Goal: Task Accomplishment & Management: Complete application form

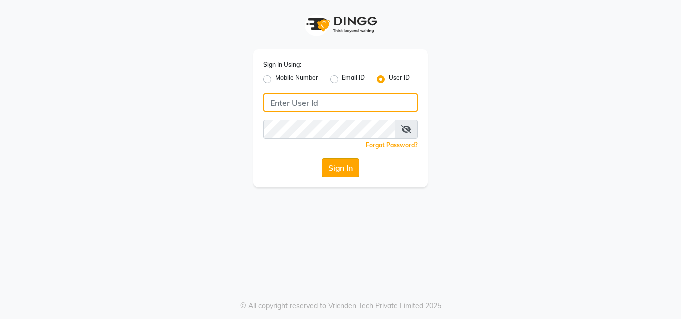
type input "hair&skin"
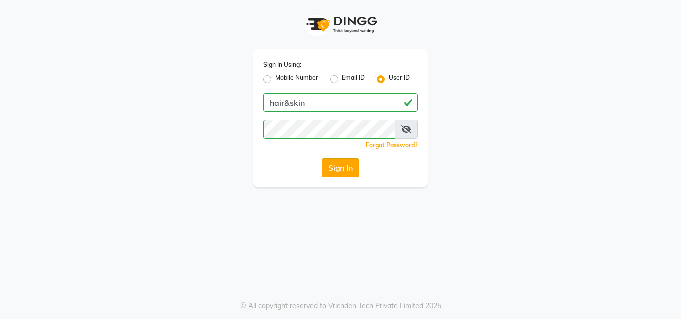
click at [339, 176] on button "Sign In" at bounding box center [340, 167] width 38 height 19
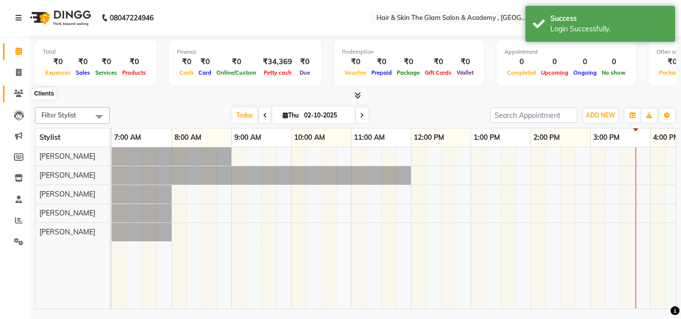
click at [16, 96] on icon at bounding box center [18, 93] width 9 height 7
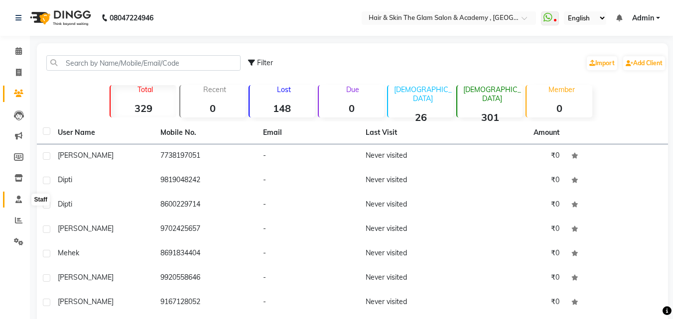
click at [19, 198] on icon at bounding box center [18, 199] width 6 height 7
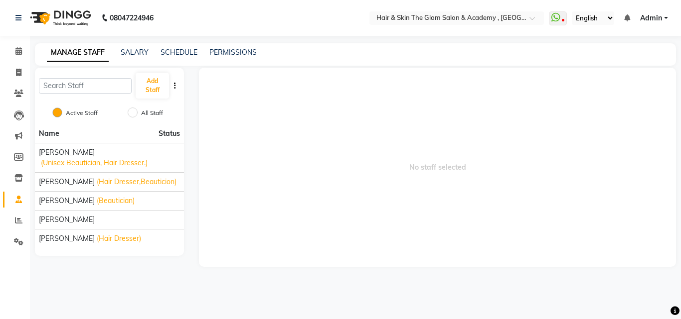
click at [175, 86] on icon "button" at bounding box center [175, 85] width 2 height 7
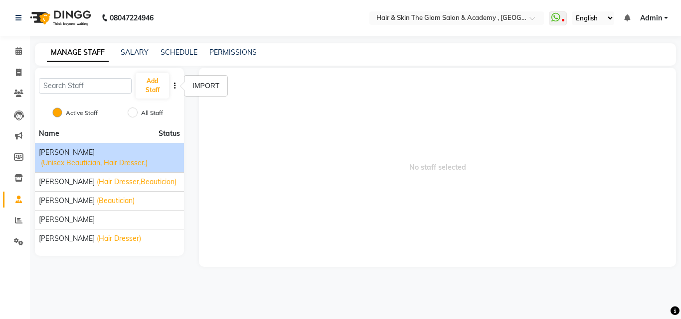
click at [109, 160] on span "(Unisex Beautician, Hair Dresser.)" at bounding box center [94, 163] width 107 height 10
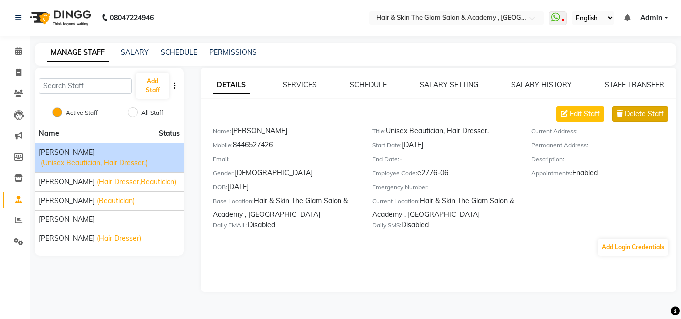
click at [515, 119] on span "Delete Staff" at bounding box center [643, 114] width 39 height 10
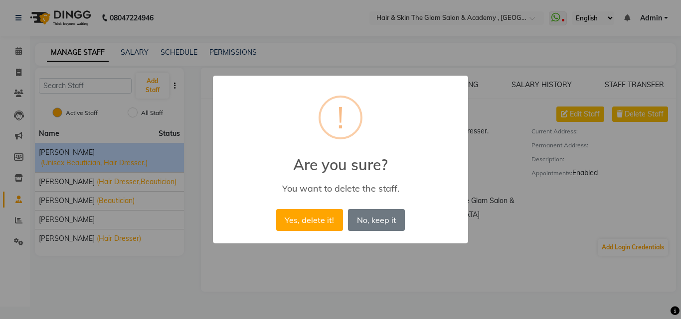
click at [414, 253] on div "× ! Are you sure? You want to delete the staff. Yes, delete it! No No, keep it" at bounding box center [340, 159] width 681 height 319
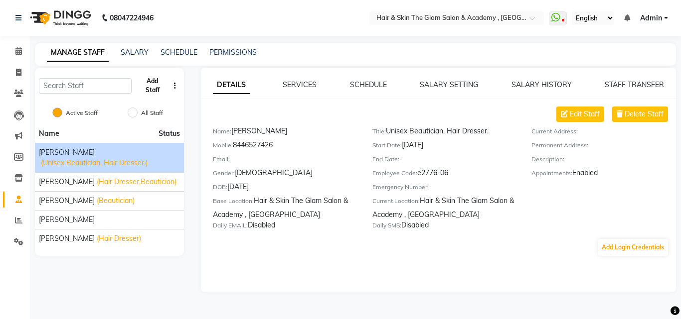
click at [152, 88] on button "Add Staff" at bounding box center [152, 86] width 33 height 26
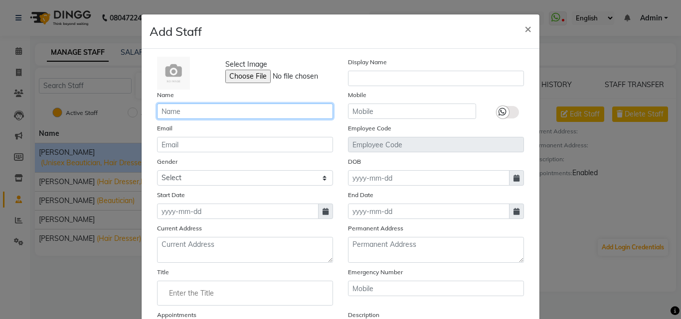
click at [171, 117] on input "text" at bounding box center [245, 111] width 176 height 15
type input "n"
type input "[PERSON_NAME]"
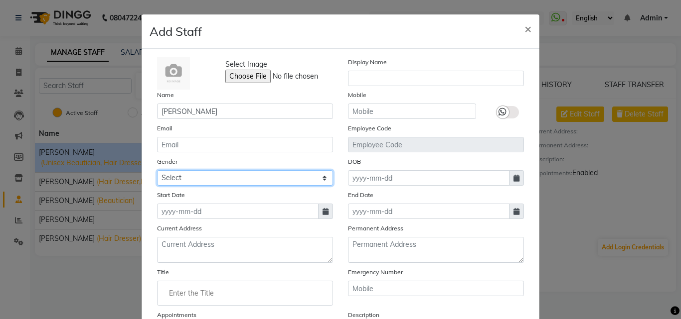
click at [231, 175] on select "Select [DEMOGRAPHIC_DATA] [DEMOGRAPHIC_DATA] Other Prefer Not To Say" at bounding box center [245, 177] width 176 height 15
select select "[DEMOGRAPHIC_DATA]"
click at [157, 170] on select "Select [DEMOGRAPHIC_DATA] [DEMOGRAPHIC_DATA] Other Prefer Not To Say" at bounding box center [245, 177] width 176 height 15
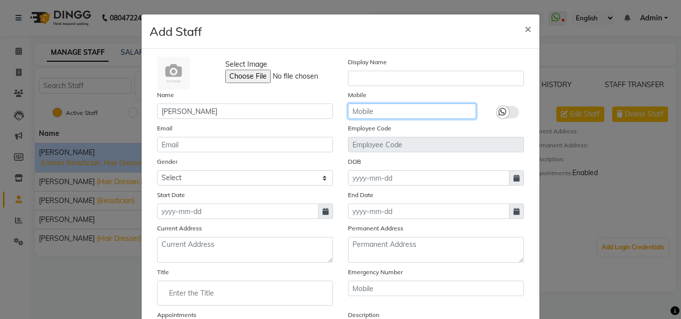
click at [384, 108] on input "text" at bounding box center [412, 111] width 128 height 15
type input "9136512553"
click at [507, 296] on div "Emergency Number" at bounding box center [435, 286] width 191 height 39
click at [515, 279] on div "Select Image Display Name Name [PERSON_NAME] Mobile [PHONE_NUMBER] Email Employ…" at bounding box center [341, 217] width 398 height 337
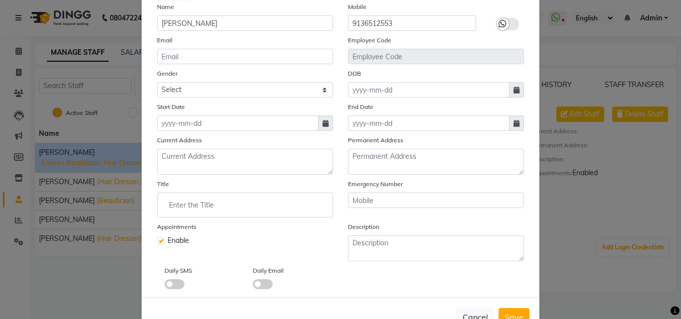
scroll to position [120, 0]
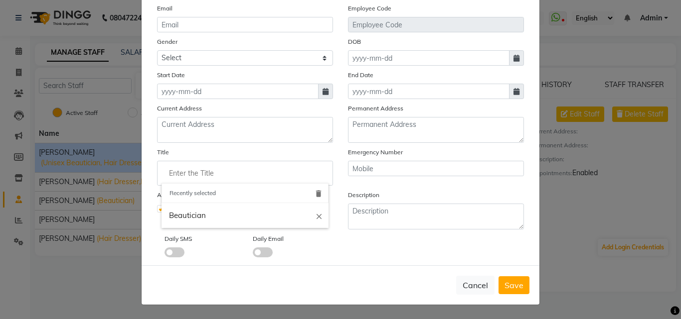
click at [281, 169] on input "Enter the Title" at bounding box center [244, 173] width 167 height 20
click at [346, 248] on div at bounding box center [340, 159] width 681 height 319
click at [245, 170] on input "Enter the Title" at bounding box center [244, 173] width 167 height 20
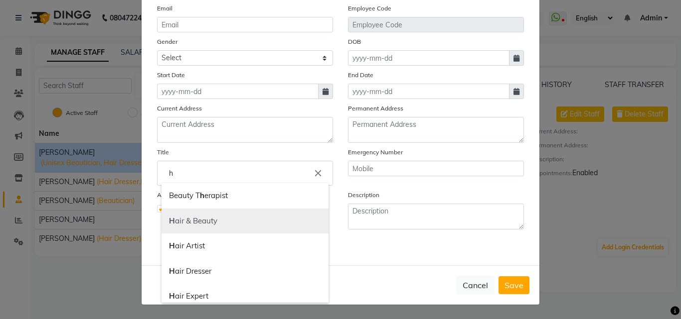
click at [171, 221] on link "H air & Beauty" at bounding box center [244, 221] width 167 height 25
type input "Hair & Beauty"
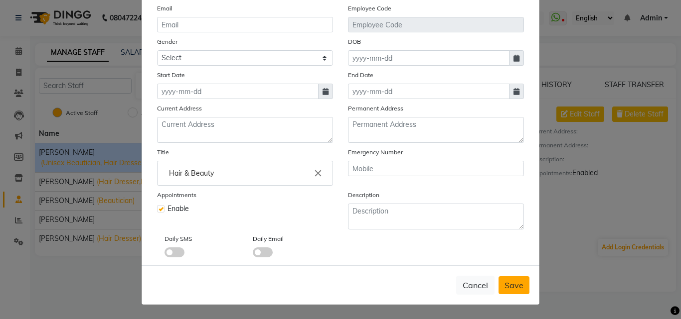
click at [515, 292] on button "Save" at bounding box center [513, 286] width 31 height 18
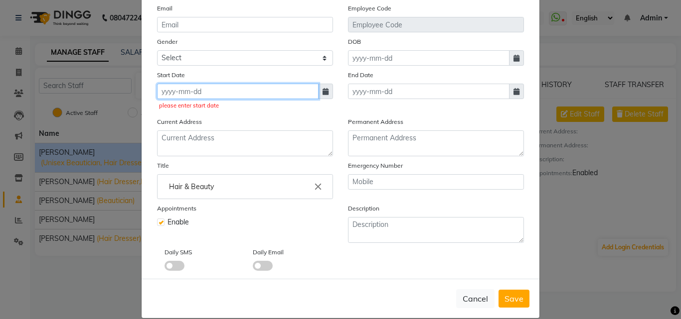
click at [314, 90] on input at bounding box center [237, 91] width 161 height 15
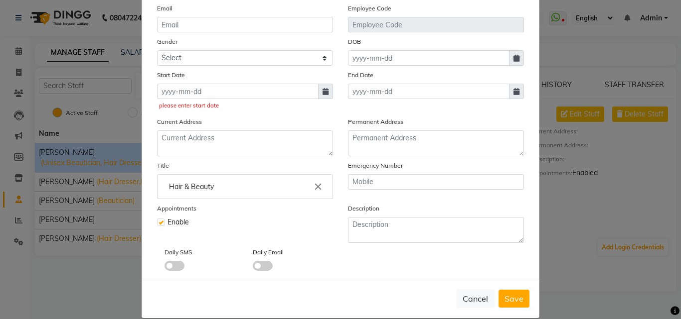
select select "10"
select select "2025"
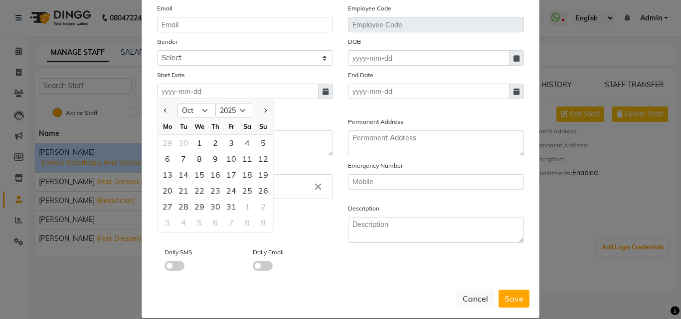
drag, startPoint x: 296, startPoint y: 127, endPoint x: 327, endPoint y: 225, distance: 102.9
click at [329, 187] on div "Select Image Display Name Name [PERSON_NAME] Mobile [PHONE_NUMBER] Email Employ…" at bounding box center [340, 104] width 382 height 334
click at [198, 109] on select "Jan Feb Mar Apr May Jun [DATE] Aug Sep Oct Nov Dec" at bounding box center [196, 110] width 38 height 15
select select "2"
click at [177, 103] on select "Jan Feb Mar Apr May Jun [DATE] Aug Sep Oct Nov Dec" at bounding box center [196, 110] width 38 height 15
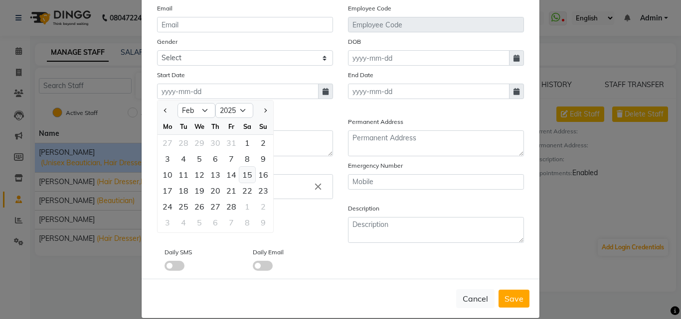
click at [239, 172] on div "15" at bounding box center [247, 175] width 16 height 16
type input "[DATE]"
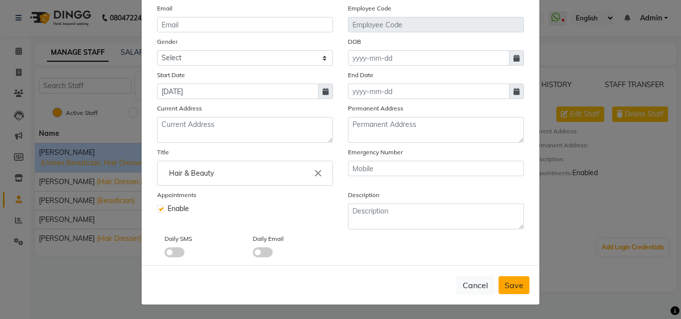
click at [510, 291] on button "Save" at bounding box center [513, 286] width 31 height 18
select select
checkbox input "false"
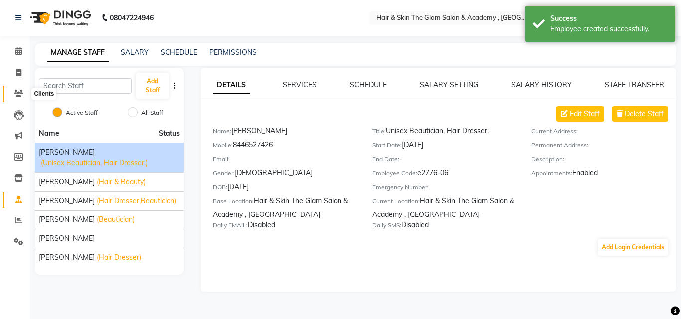
click at [12, 93] on span at bounding box center [18, 93] width 17 height 11
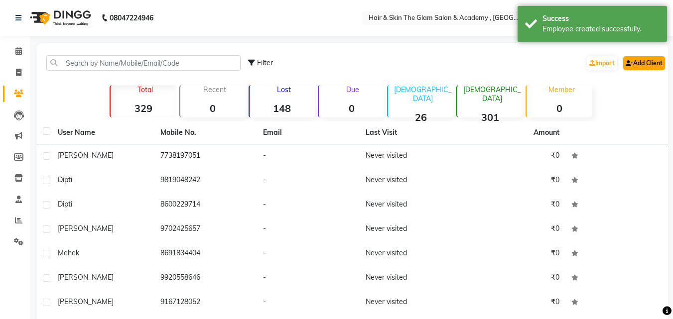
click at [515, 62] on link "Add Client" at bounding box center [644, 63] width 42 height 14
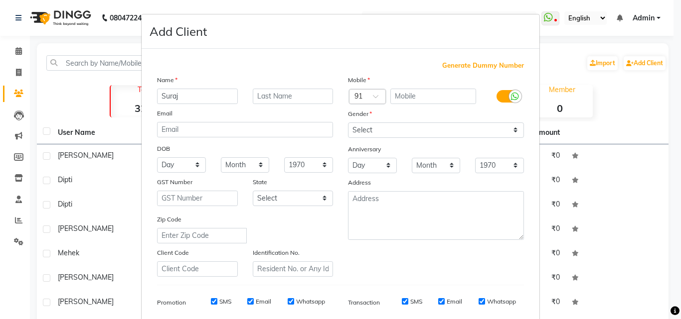
type input "Suraj"
click at [367, 132] on select "Select [DEMOGRAPHIC_DATA] [DEMOGRAPHIC_DATA] Other Prefer Not To Say" at bounding box center [436, 130] width 176 height 15
select select "[DEMOGRAPHIC_DATA]"
click at [348, 123] on select "Select [DEMOGRAPHIC_DATA] [DEMOGRAPHIC_DATA] Other Prefer Not To Say" at bounding box center [436, 130] width 176 height 15
click at [399, 96] on input "text" at bounding box center [433, 96] width 86 height 15
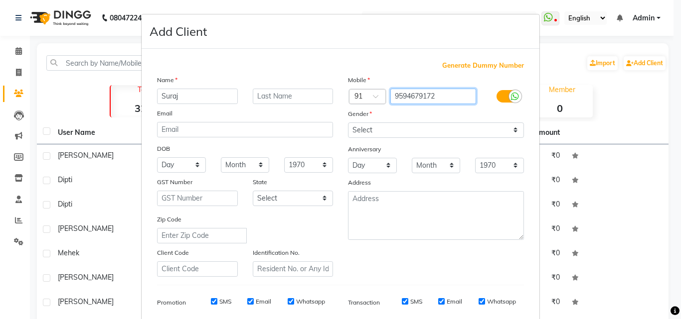
type input "9594679172"
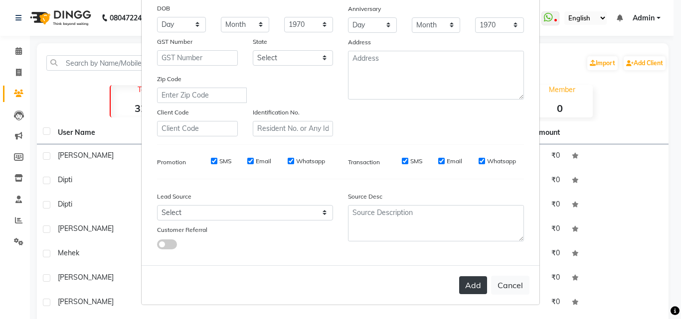
click at [462, 288] on button "Add" at bounding box center [473, 286] width 28 height 18
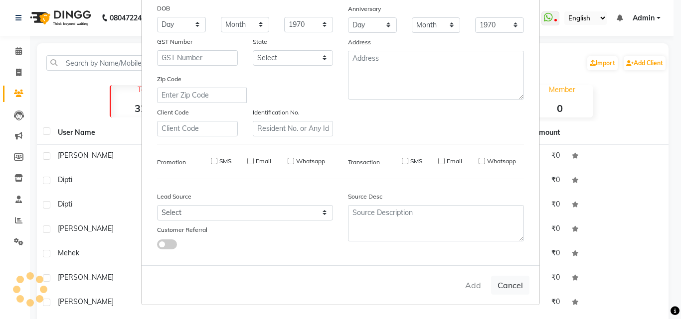
select select
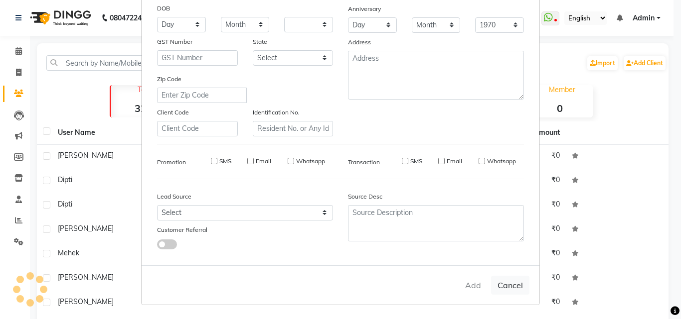
select select
checkbox input "false"
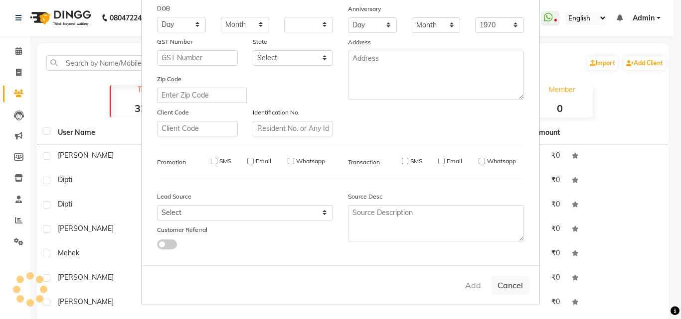
checkbox input "false"
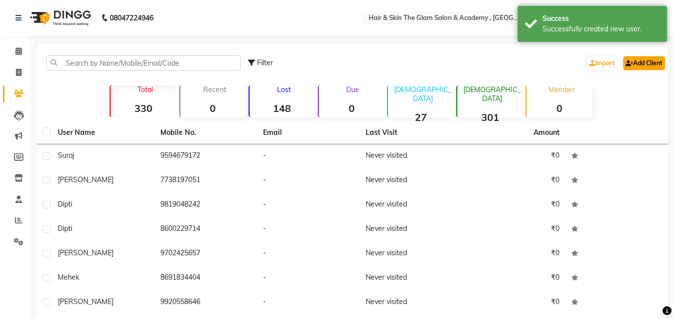
click at [515, 61] on link "Add Client" at bounding box center [644, 63] width 42 height 14
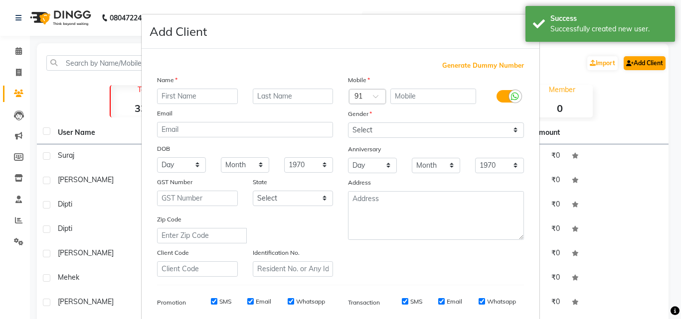
click at [515, 61] on ngb-modal-window "Add Client Generate Dummy Number Name Email DOB Day 01 02 03 04 05 06 07 08 09 …" at bounding box center [340, 159] width 681 height 319
click at [515, 66] on ngb-modal-window "Add Client Generate Dummy Number Name Email DOB Day 01 02 03 04 05 06 07 08 09 …" at bounding box center [340, 159] width 681 height 319
click at [515, 64] on ngb-modal-window "Add Client Generate Dummy Number Name Email DOB Day 01 02 03 04 05 06 07 08 09 …" at bounding box center [340, 159] width 681 height 319
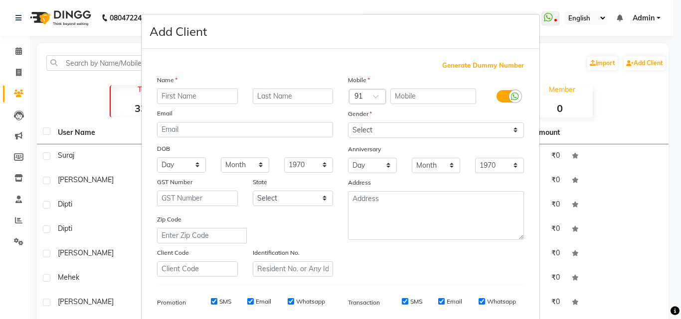
click at [515, 43] on ngb-modal-window "Add Client Generate Dummy Number Name Email DOB Day 01 02 03 04 05 06 07 08 09 …" at bounding box center [340, 159] width 681 height 319
click at [213, 100] on input "text" at bounding box center [197, 96] width 81 height 15
type input "s"
type input "Swati"
click at [417, 127] on select "Select [DEMOGRAPHIC_DATA] [DEMOGRAPHIC_DATA] Other Prefer Not To Say" at bounding box center [436, 130] width 176 height 15
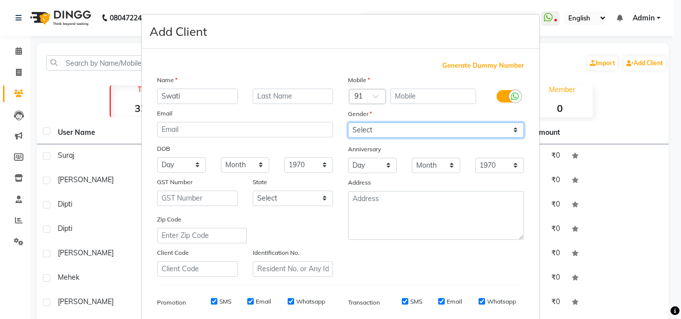
select select "[DEMOGRAPHIC_DATA]"
click at [348, 123] on select "Select [DEMOGRAPHIC_DATA] [DEMOGRAPHIC_DATA] Other Prefer Not To Say" at bounding box center [436, 130] width 176 height 15
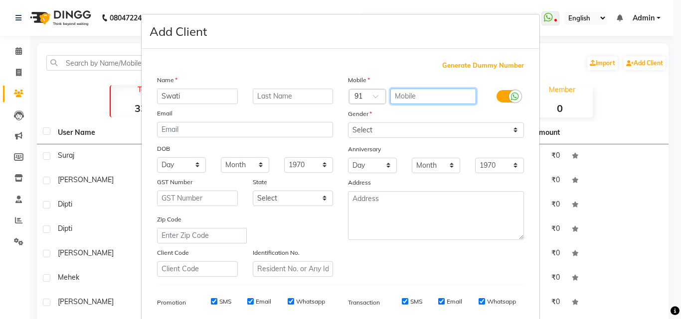
click at [439, 94] on input "text" at bounding box center [433, 96] width 86 height 15
type input "9372755372"
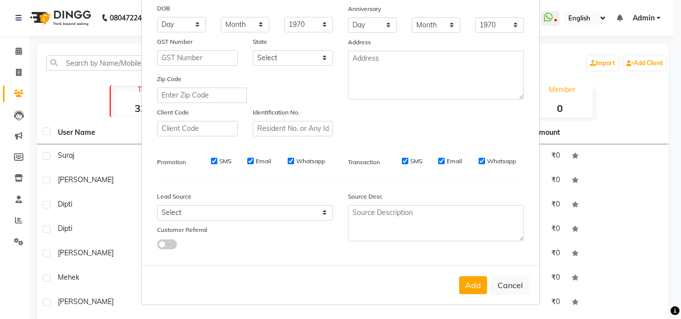
click at [480, 305] on ngb-modal-window "Add Client Generate Dummy Number Name [GEOGRAPHIC_DATA] Email DOB Day 01 02 03 …" at bounding box center [340, 159] width 681 height 319
click at [466, 285] on button "Add" at bounding box center [473, 286] width 28 height 18
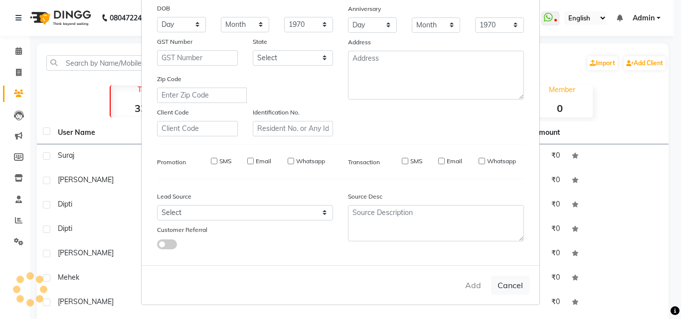
select select
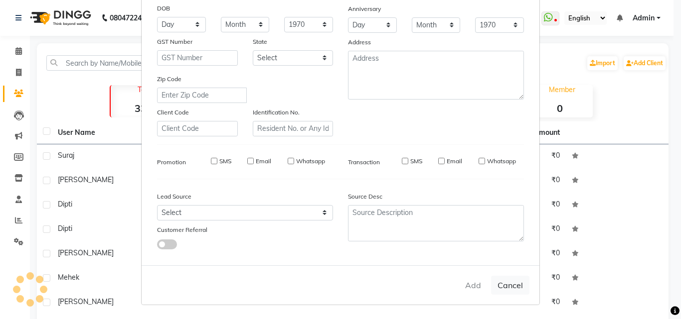
select select
checkbox input "false"
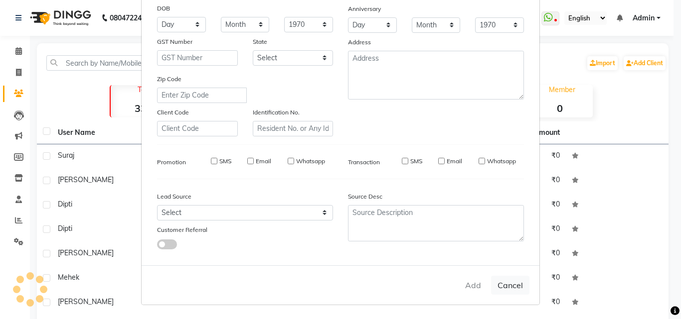
checkbox input "false"
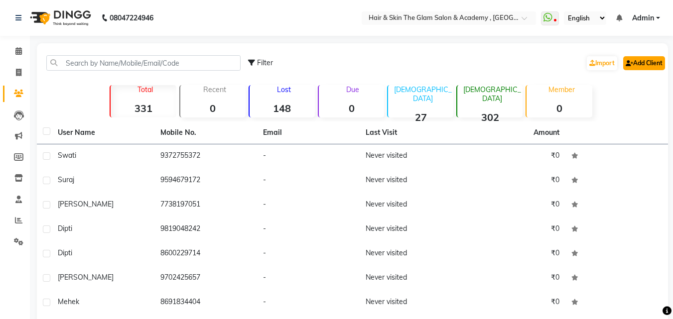
click at [515, 59] on link "Add Client" at bounding box center [644, 63] width 42 height 14
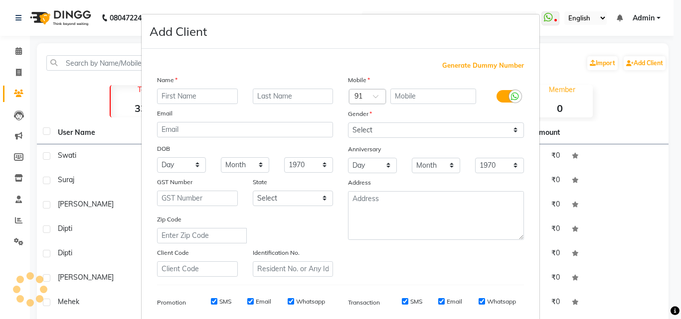
click at [218, 91] on input "text" at bounding box center [197, 96] width 81 height 15
type input "[PERSON_NAME]"
click at [413, 91] on input "text" at bounding box center [433, 96] width 86 height 15
type input "7777097610"
click at [491, 124] on select "Select [DEMOGRAPHIC_DATA] [DEMOGRAPHIC_DATA] Other Prefer Not To Say" at bounding box center [436, 130] width 176 height 15
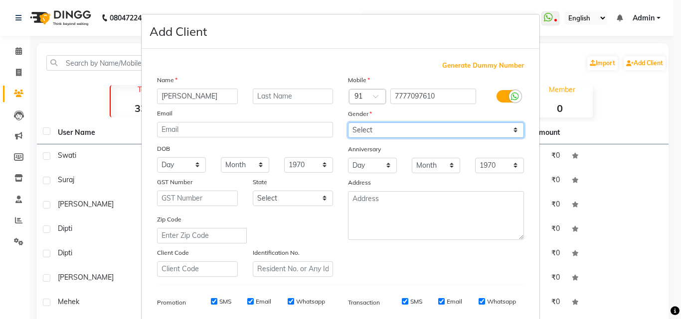
select select "[DEMOGRAPHIC_DATA]"
click at [348, 123] on select "Select [DEMOGRAPHIC_DATA] [DEMOGRAPHIC_DATA] Other Prefer Not To Say" at bounding box center [436, 130] width 176 height 15
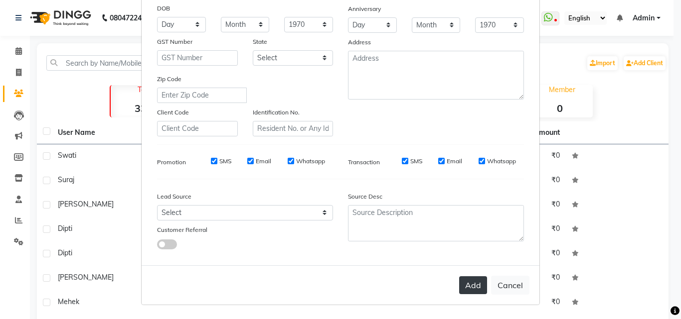
drag, startPoint x: 477, startPoint y: 302, endPoint x: 475, endPoint y: 292, distance: 10.2
click at [475, 292] on div "Add Cancel" at bounding box center [341, 285] width 398 height 39
click at [475, 292] on button "Add" at bounding box center [473, 286] width 28 height 18
select select
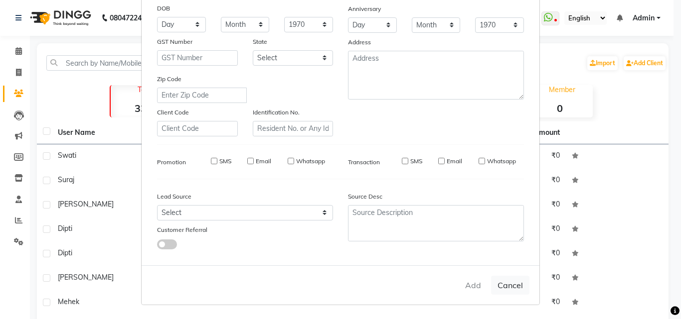
select select
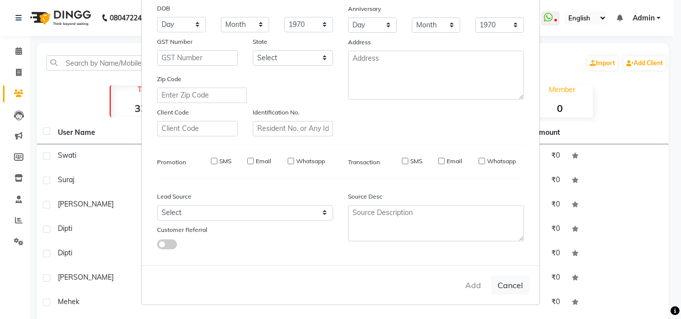
checkbox input "false"
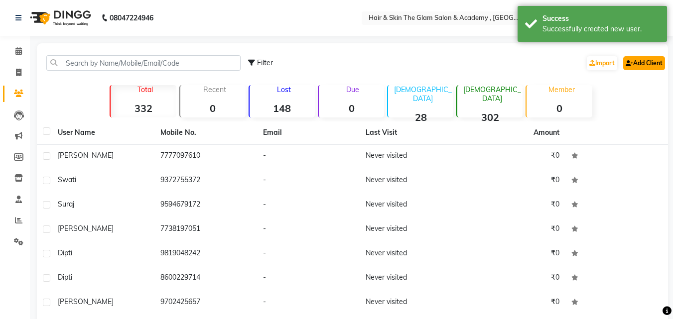
click at [515, 63] on link "Add Client" at bounding box center [644, 63] width 42 height 14
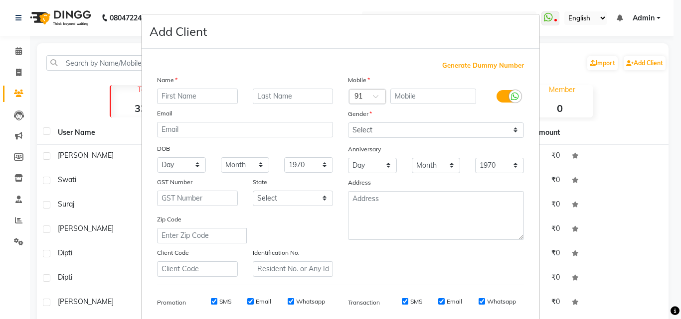
click at [169, 96] on input "text" at bounding box center [197, 96] width 81 height 15
type input "A"
type input "Ekta"
click at [415, 90] on input "text" at bounding box center [433, 96] width 86 height 15
type input "9619201202"
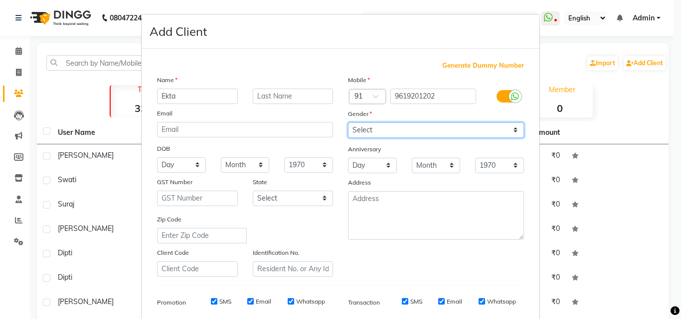
click at [475, 127] on select "Select [DEMOGRAPHIC_DATA] [DEMOGRAPHIC_DATA] Other Prefer Not To Say" at bounding box center [436, 130] width 176 height 15
select select "[DEMOGRAPHIC_DATA]"
click at [348, 123] on select "Select [DEMOGRAPHIC_DATA] [DEMOGRAPHIC_DATA] Other Prefer Not To Say" at bounding box center [436, 130] width 176 height 15
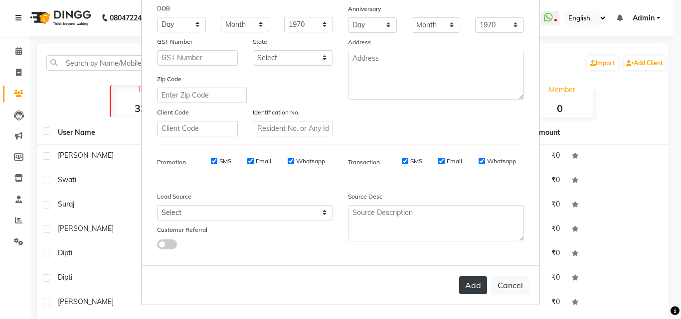
click at [472, 284] on button "Add" at bounding box center [473, 286] width 28 height 18
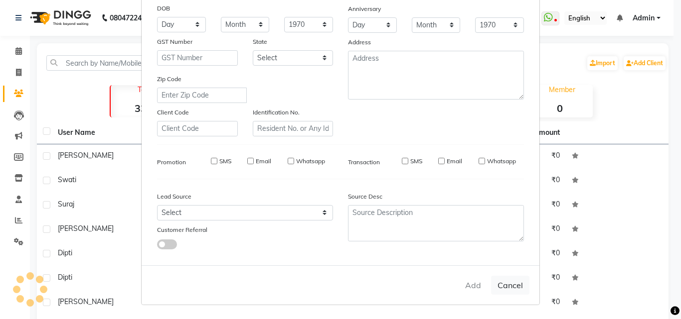
select select
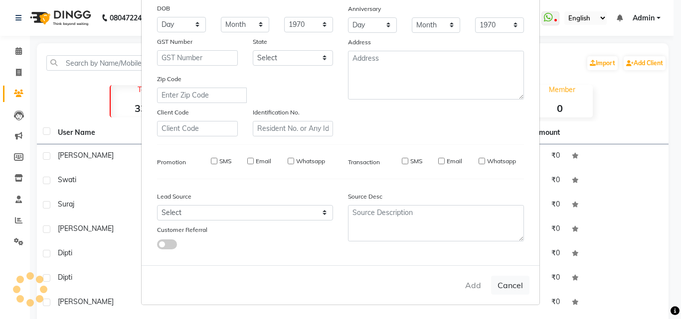
select select
checkbox input "false"
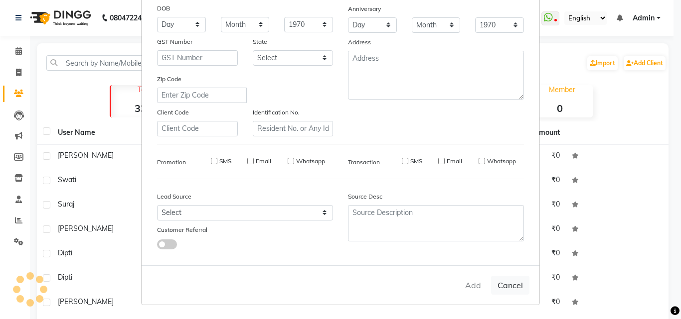
checkbox input "false"
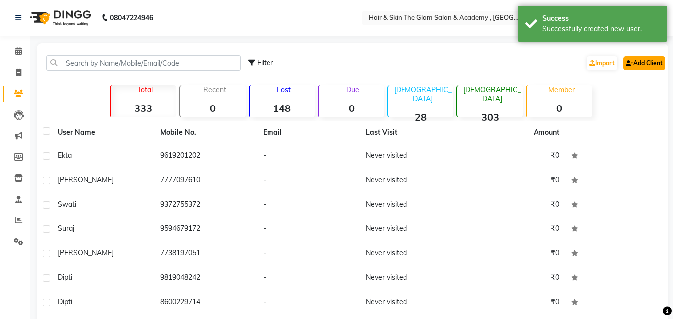
click at [515, 63] on icon at bounding box center [629, 63] width 7 height 6
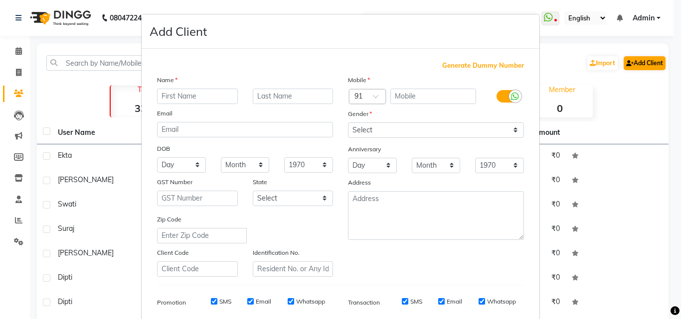
click at [515, 63] on ngb-modal-window "Add Client Generate Dummy Number Name Email DOB Day 01 02 03 04 05 06 07 08 09 …" at bounding box center [340, 159] width 681 height 319
click at [214, 98] on input "text" at bounding box center [197, 96] width 81 height 15
type input "Nabila"
click at [408, 93] on input "text" at bounding box center [433, 96] width 86 height 15
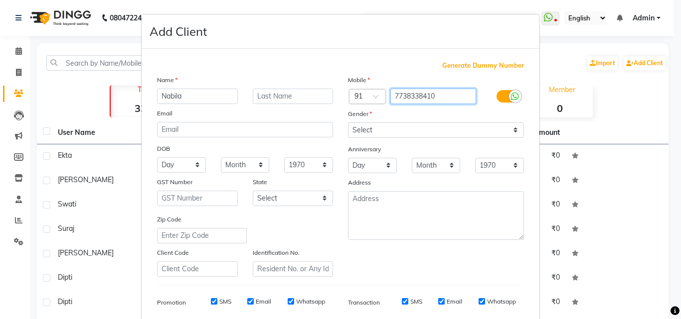
type input "7738338410"
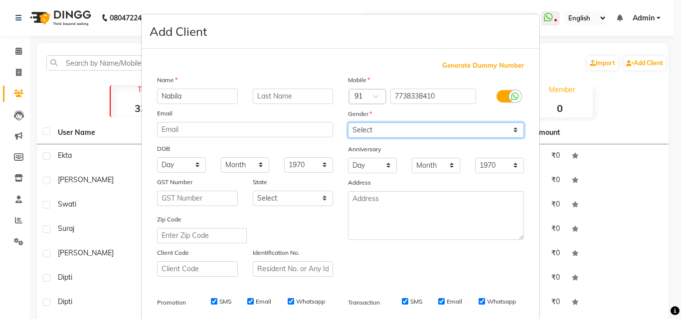
click at [370, 130] on div "Mobile Country Code × 91 7738338410 Gender Select [DEMOGRAPHIC_DATA] [DEMOGRAPH…" at bounding box center [435, 176] width 191 height 202
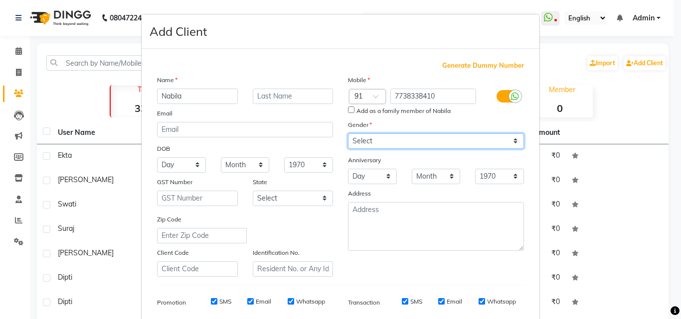
select select "[DEMOGRAPHIC_DATA]"
click at [348, 134] on select "Select [DEMOGRAPHIC_DATA] [DEMOGRAPHIC_DATA] Other Prefer Not To Say" at bounding box center [436, 141] width 176 height 15
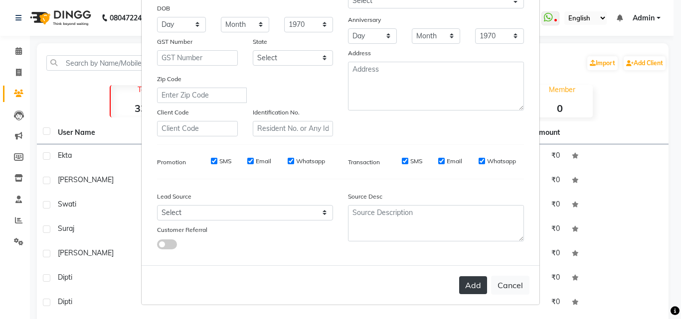
click at [471, 286] on button "Add" at bounding box center [473, 286] width 28 height 18
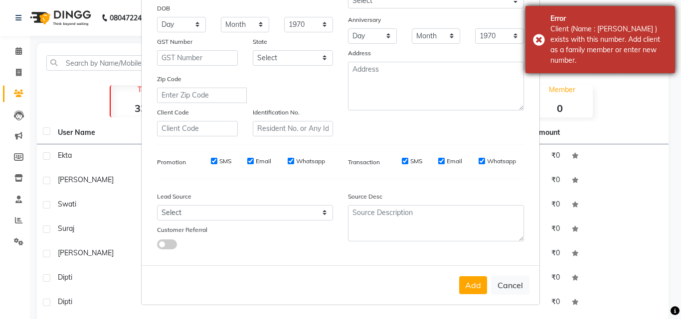
click at [515, 19] on div "Error" at bounding box center [608, 18] width 117 height 10
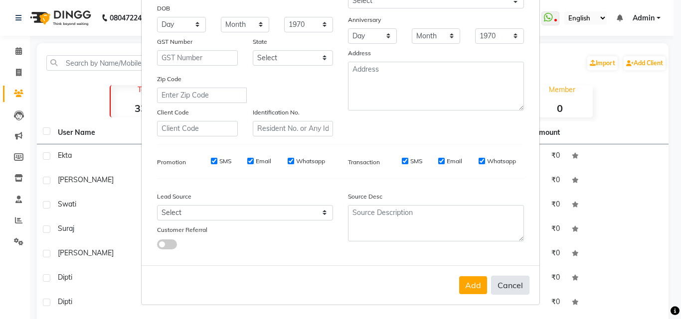
click at [510, 278] on button "Cancel" at bounding box center [510, 285] width 38 height 19
select select
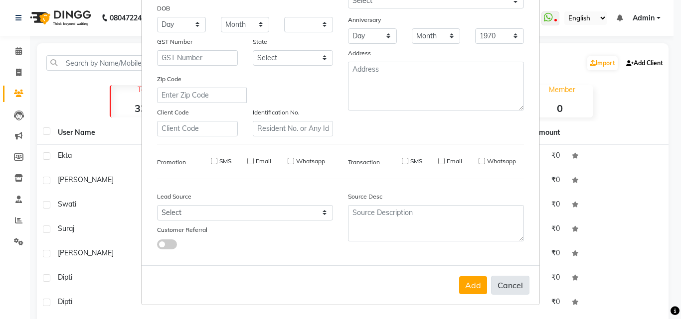
select select
checkbox input "false"
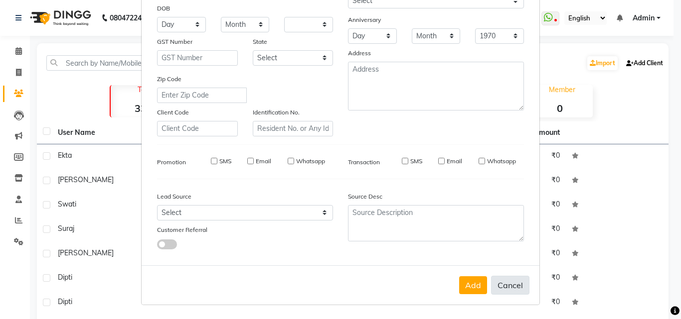
checkbox input "false"
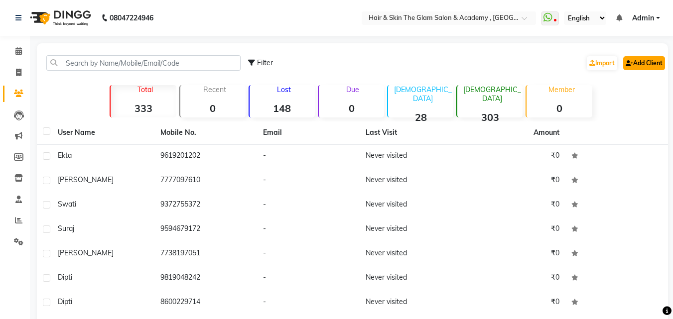
click at [515, 60] on link "Add Client" at bounding box center [644, 63] width 42 height 14
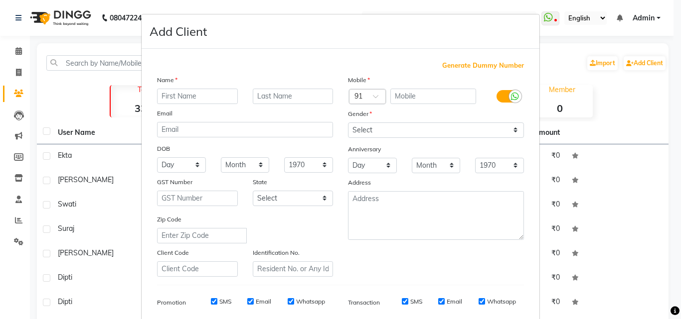
click at [192, 91] on input "text" at bounding box center [197, 96] width 81 height 15
type input "[PERSON_NAME]"
click at [414, 95] on input "text" at bounding box center [433, 96] width 86 height 15
type input "9833695888"
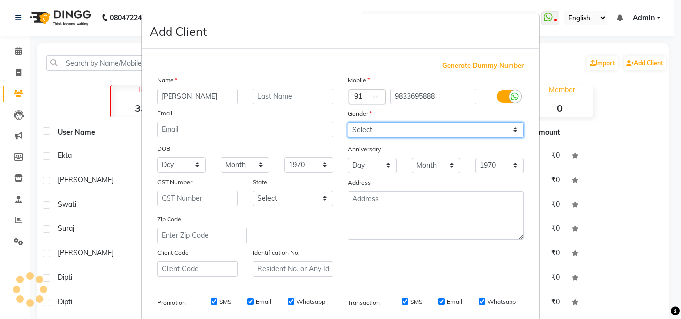
click at [428, 135] on select "Select [DEMOGRAPHIC_DATA] [DEMOGRAPHIC_DATA] Other Prefer Not To Say" at bounding box center [436, 130] width 176 height 15
select select "[DEMOGRAPHIC_DATA]"
click at [348, 123] on select "Select [DEMOGRAPHIC_DATA] [DEMOGRAPHIC_DATA] Other Prefer Not To Say" at bounding box center [436, 130] width 176 height 15
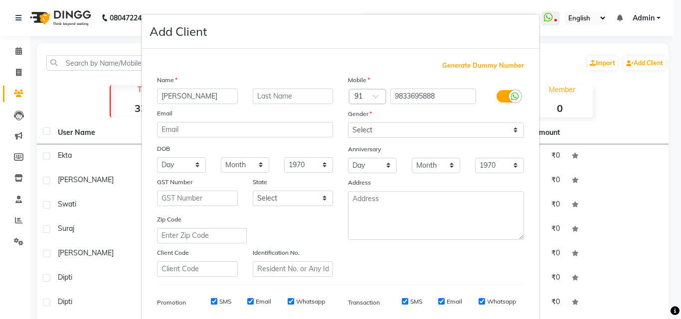
click at [515, 252] on ngb-modal-window "Add Client Generate Dummy Number Name [PERSON_NAME] Email DOB Day 01 02 03 04 0…" at bounding box center [340, 159] width 681 height 319
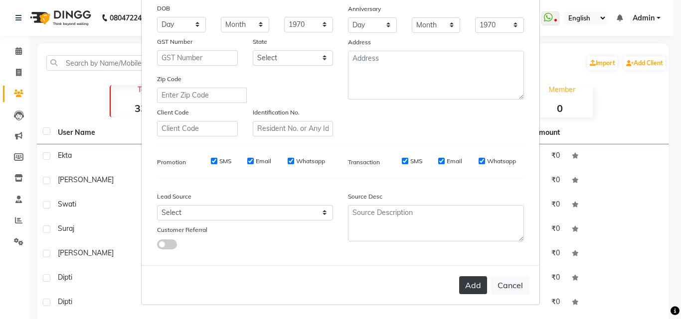
click at [467, 278] on button "Add" at bounding box center [473, 286] width 28 height 18
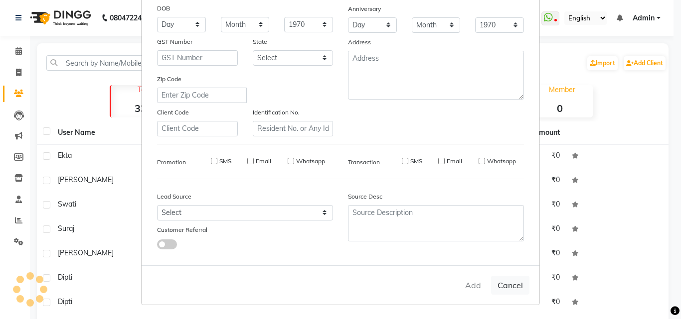
select select
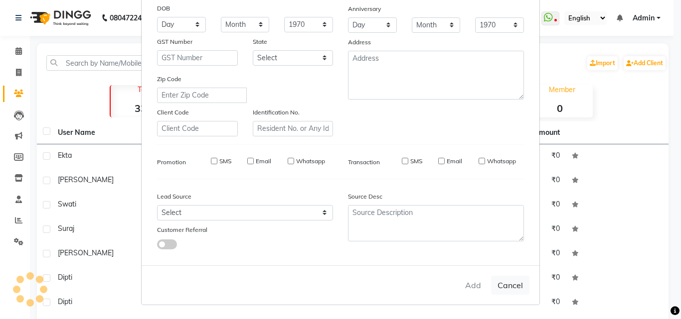
select select
checkbox input "false"
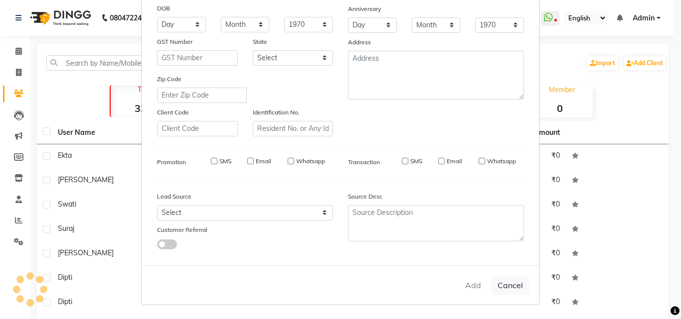
checkbox input "false"
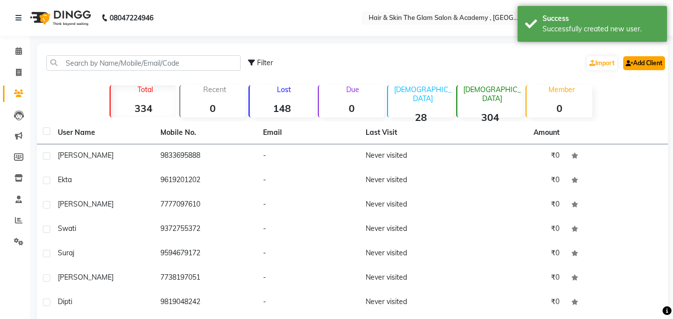
click at [515, 63] on link "Add Client" at bounding box center [644, 63] width 42 height 14
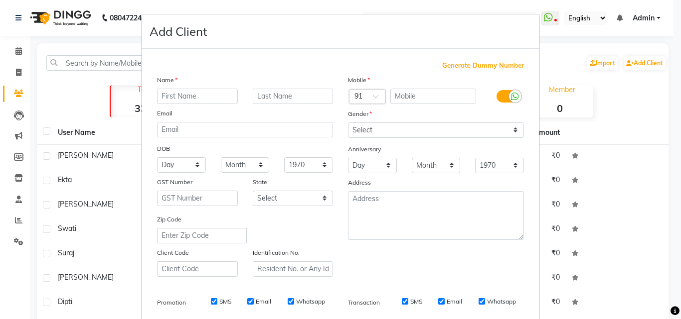
click at [197, 95] on input "text" at bounding box center [197, 96] width 81 height 15
type input "O"
type input "Priyanka"
click at [434, 92] on input "text" at bounding box center [433, 96] width 86 height 15
type input "9426270721"
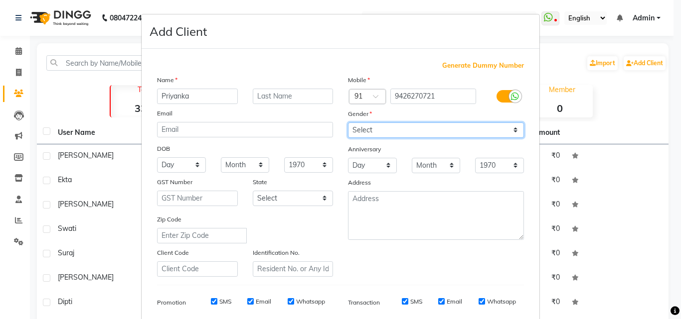
click at [455, 136] on select "Select [DEMOGRAPHIC_DATA] [DEMOGRAPHIC_DATA] Other Prefer Not To Say" at bounding box center [436, 130] width 176 height 15
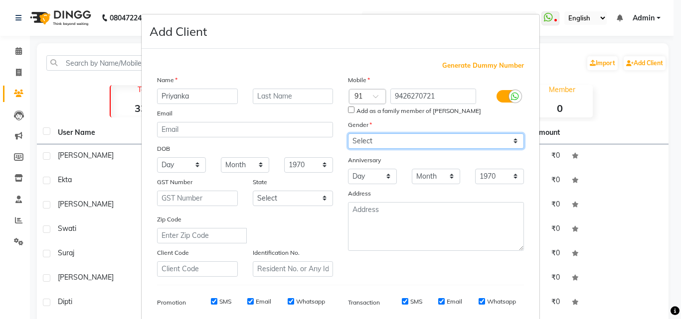
select select "[DEMOGRAPHIC_DATA]"
click at [348, 134] on select "Select [DEMOGRAPHIC_DATA] [DEMOGRAPHIC_DATA] Other Prefer Not To Say" at bounding box center [436, 141] width 176 height 15
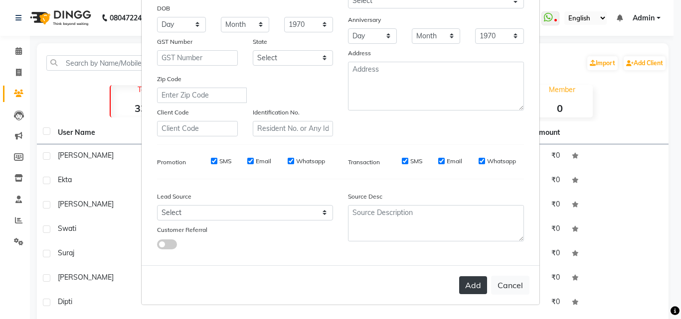
click at [470, 287] on button "Add" at bounding box center [473, 286] width 28 height 18
click at [464, 278] on button "Add" at bounding box center [473, 286] width 28 height 18
click at [505, 280] on button "Cancel" at bounding box center [510, 285] width 38 height 19
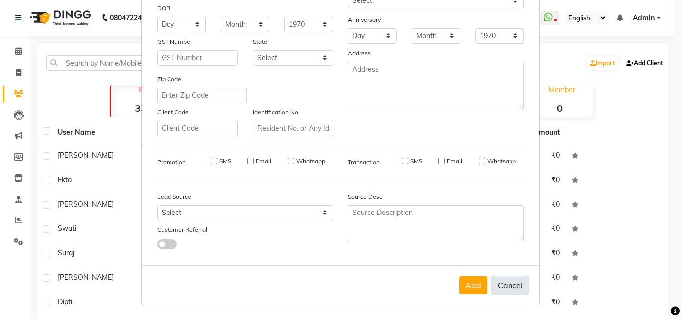
select select
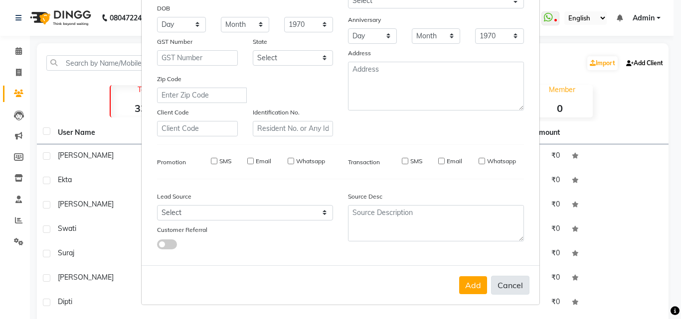
select select
checkbox input "false"
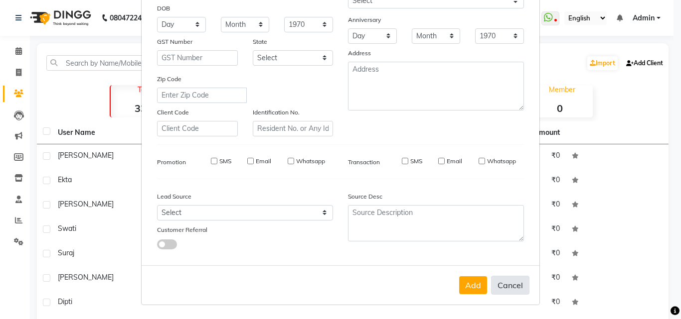
checkbox input "false"
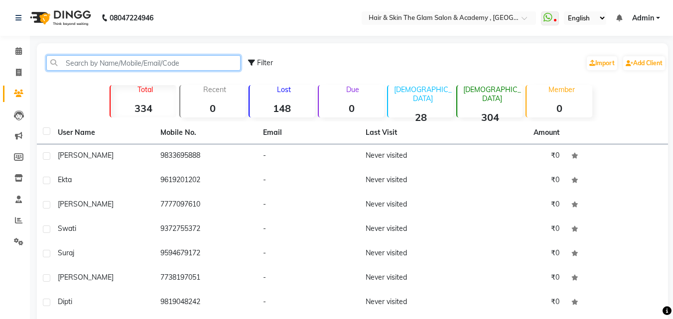
click at [128, 61] on input "text" at bounding box center [143, 62] width 194 height 15
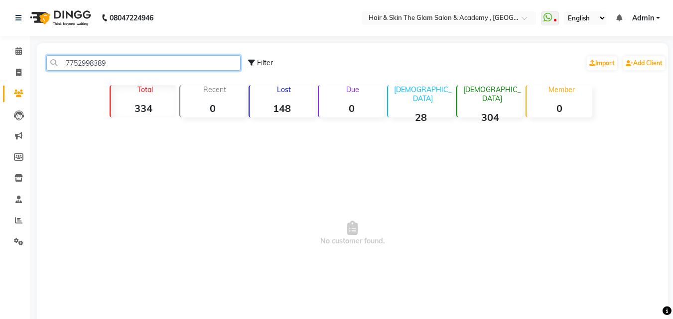
type input "7752998389"
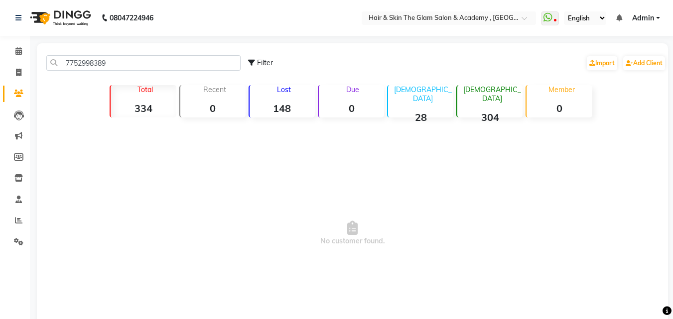
click at [191, 55] on div "7752998389 Filter Import Add Client" at bounding box center [352, 62] width 627 height 31
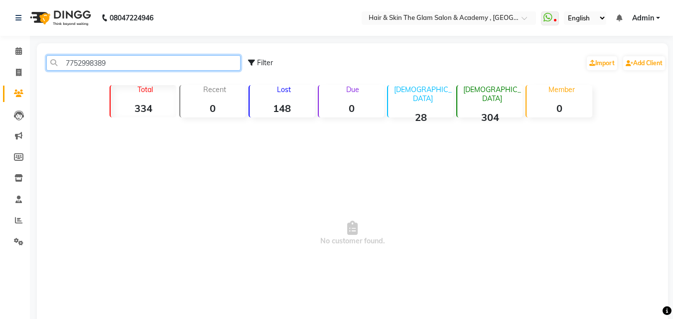
click at [167, 60] on input "7752998389" at bounding box center [143, 62] width 194 height 15
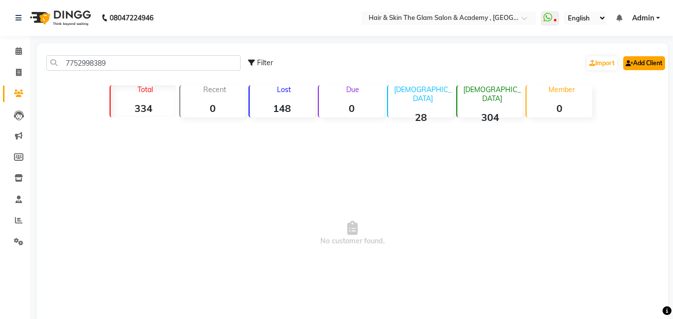
click at [515, 67] on link "Add Client" at bounding box center [644, 63] width 42 height 14
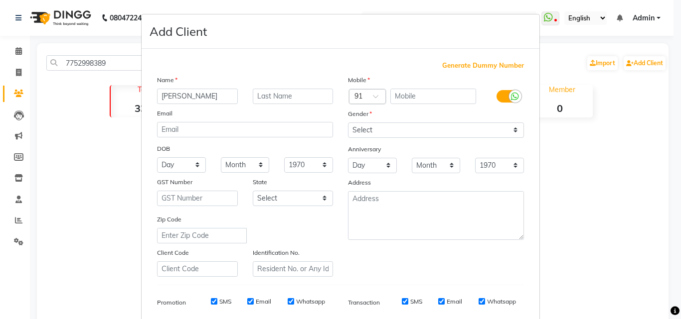
type input "[PERSON_NAME]"
click at [266, 101] on input "text" at bounding box center [293, 96] width 81 height 15
click at [396, 92] on input "text" at bounding box center [433, 96] width 86 height 15
type input "7752998389"
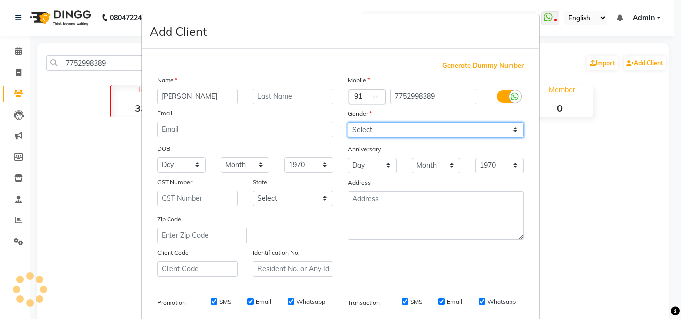
click at [439, 126] on select "Select [DEMOGRAPHIC_DATA] [DEMOGRAPHIC_DATA] Other Prefer Not To Say" at bounding box center [436, 130] width 176 height 15
select select "[DEMOGRAPHIC_DATA]"
click at [348, 123] on select "Select [DEMOGRAPHIC_DATA] [DEMOGRAPHIC_DATA] Other Prefer Not To Say" at bounding box center [436, 130] width 176 height 15
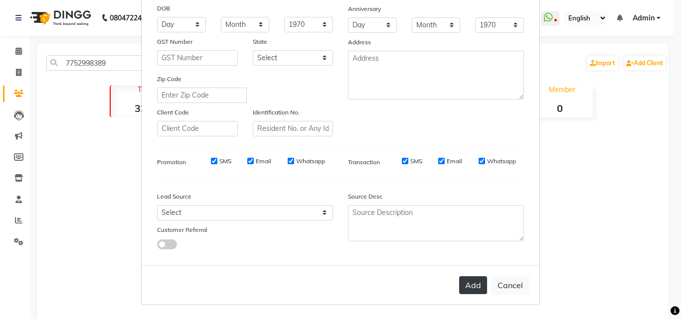
click at [459, 291] on button "Add" at bounding box center [473, 286] width 28 height 18
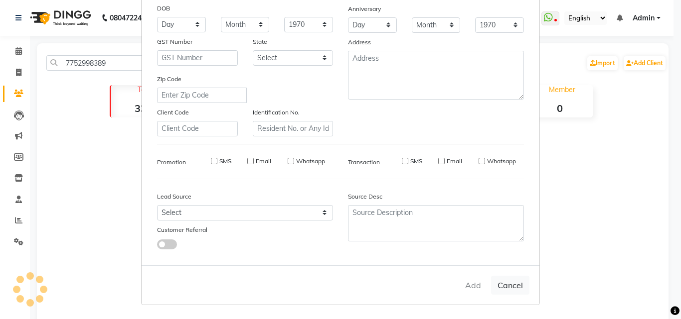
select select
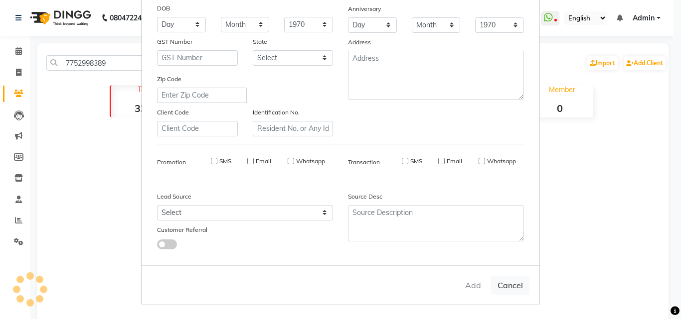
select select
checkbox input "false"
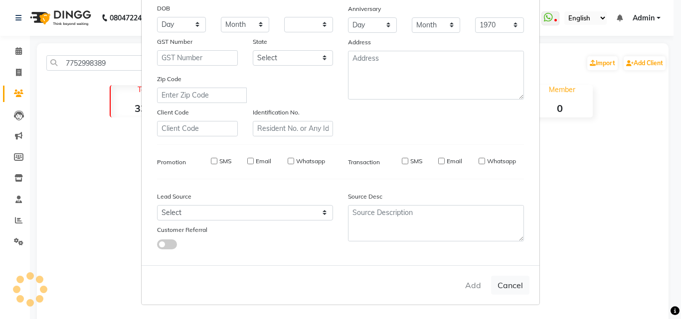
checkbox input "false"
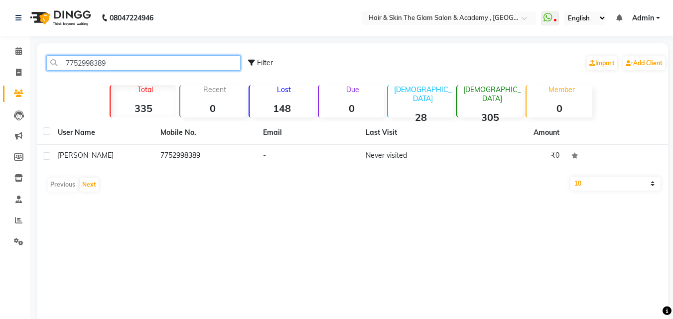
click at [209, 61] on input "7752998389" at bounding box center [143, 62] width 194 height 15
type input "7"
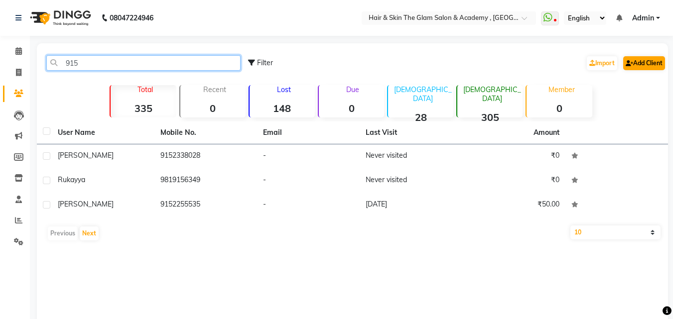
type input "915"
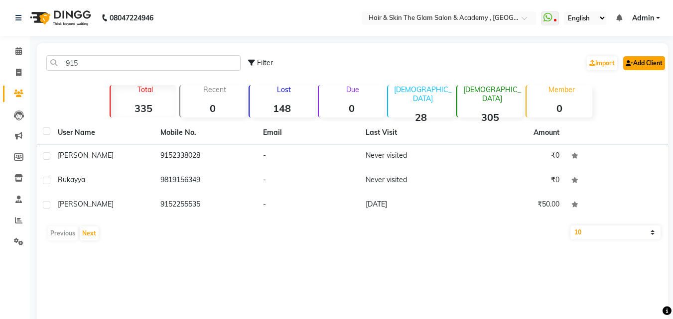
click at [515, 62] on link "Add Client" at bounding box center [644, 63] width 42 height 14
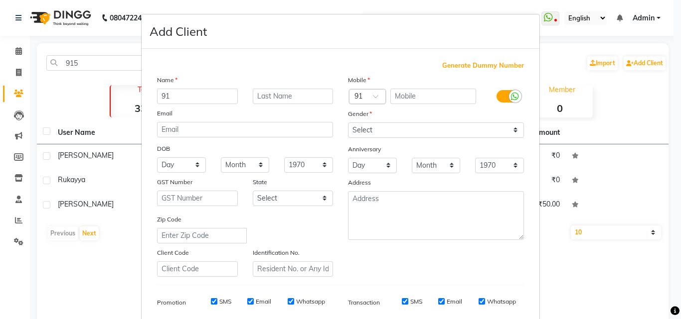
type input "9"
type input "Sachin"
click at [458, 98] on input "text" at bounding box center [433, 96] width 86 height 15
type input "9152929905"
click at [491, 134] on select "Select [DEMOGRAPHIC_DATA] [DEMOGRAPHIC_DATA] Other Prefer Not To Say" at bounding box center [436, 130] width 176 height 15
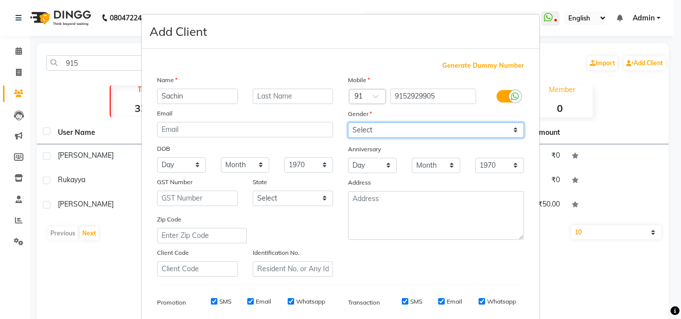
select select "[DEMOGRAPHIC_DATA]"
click at [348, 123] on select "Select [DEMOGRAPHIC_DATA] [DEMOGRAPHIC_DATA] Other Prefer Not To Say" at bounding box center [436, 130] width 176 height 15
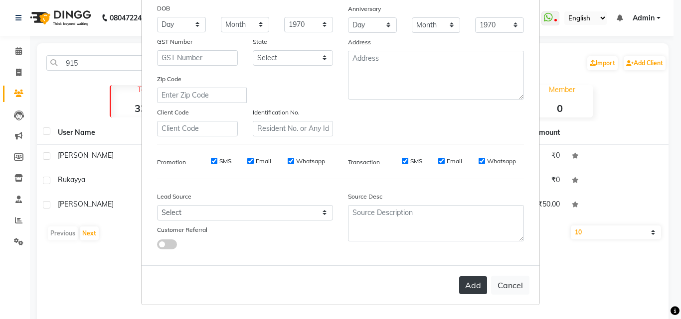
click at [463, 290] on button "Add" at bounding box center [473, 286] width 28 height 18
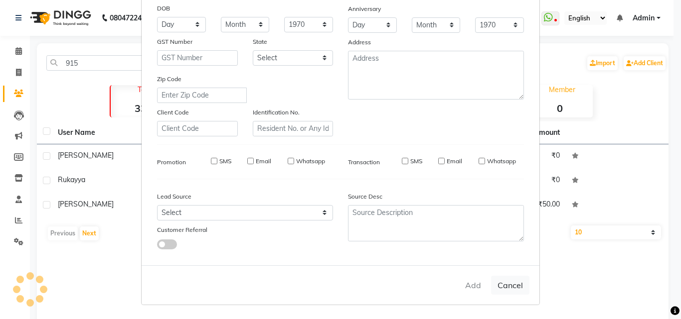
select select
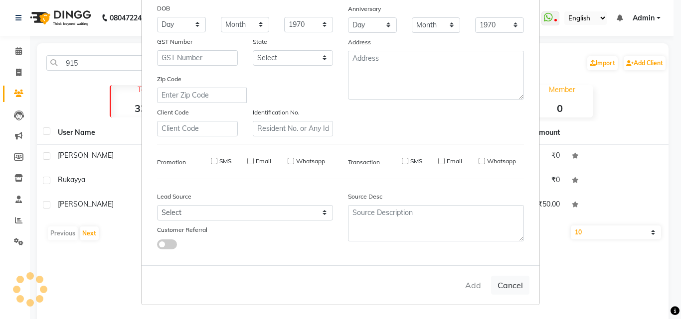
select select
checkbox input "false"
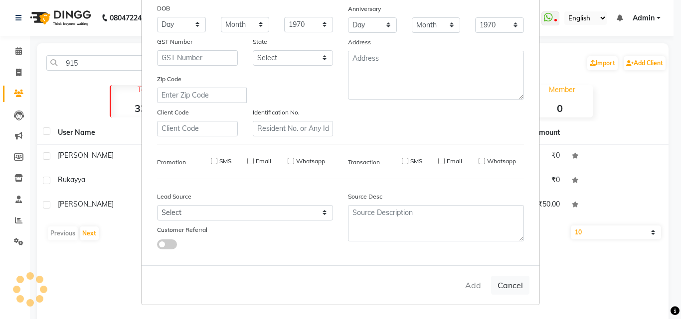
checkbox input "false"
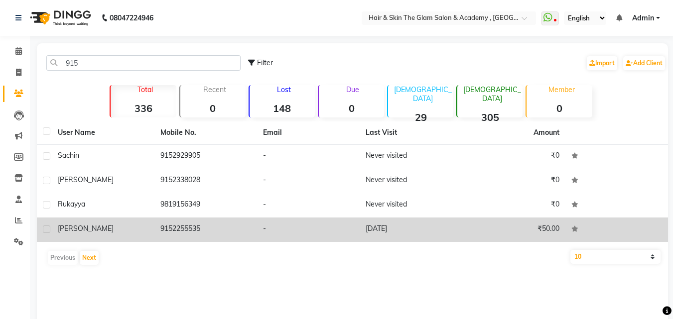
drag, startPoint x: 670, startPoint y: 1, endPoint x: 437, endPoint y: 224, distance: 322.1
click at [437, 224] on td "[DATE]" at bounding box center [411, 230] width 103 height 24
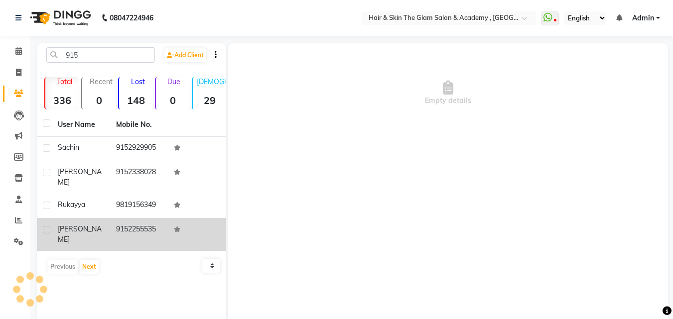
click at [437, 224] on div "Empty details" at bounding box center [448, 192] width 440 height 299
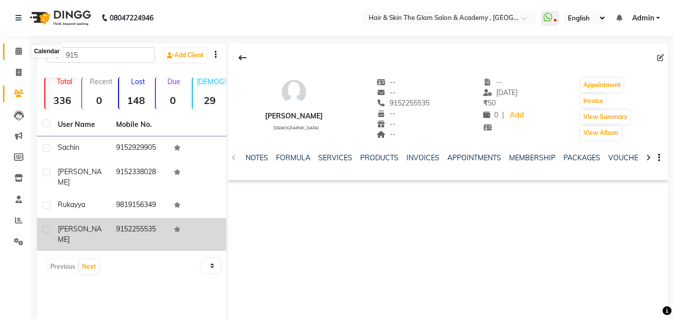
click at [15, 49] on icon at bounding box center [18, 50] width 6 height 7
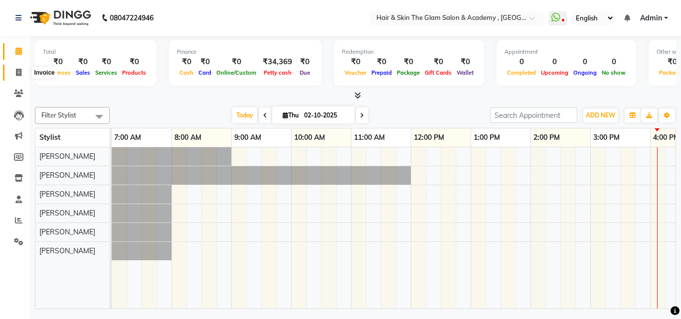
click at [17, 77] on span at bounding box center [18, 72] width 17 height 11
select select "service"
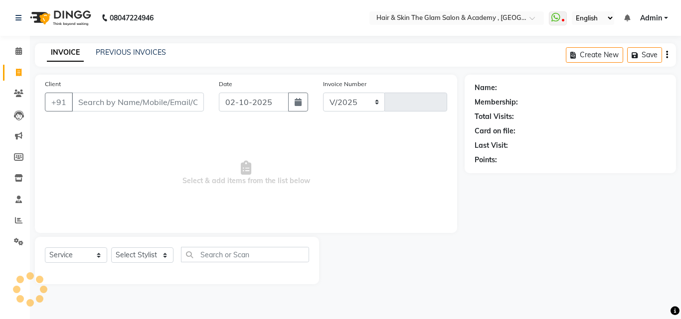
select select "6384"
type input "0001"
click at [0, 108] on li "Leads" at bounding box center [15, 115] width 30 height 21
click at [515, 198] on div "Name: Membership: Total Visits: Card on file: Last Visit: Points:" at bounding box center [573, 180] width 219 height 210
click at [22, 97] on icon at bounding box center [18, 93] width 9 height 7
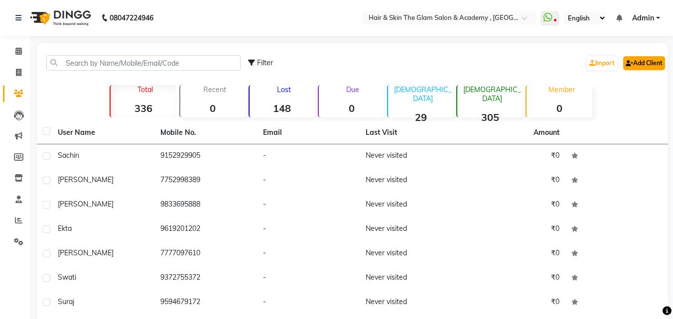
click at [515, 60] on link "Add Client" at bounding box center [644, 63] width 42 height 14
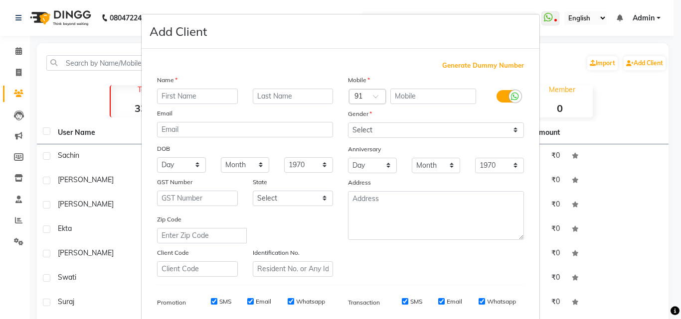
type input "m"
type input "[PERSON_NAME]"
click at [441, 93] on input "text" at bounding box center [433, 96] width 86 height 15
type input "9699933305"
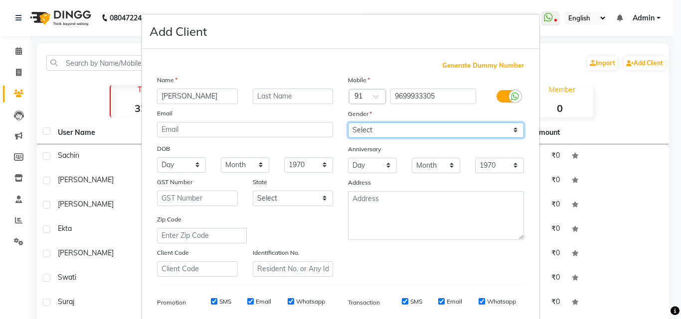
click at [486, 132] on select "Select [DEMOGRAPHIC_DATA] [DEMOGRAPHIC_DATA] Other Prefer Not To Say" at bounding box center [436, 130] width 176 height 15
select select "[DEMOGRAPHIC_DATA]"
click at [348, 123] on select "Select [DEMOGRAPHIC_DATA] [DEMOGRAPHIC_DATA] Other Prefer Not To Say" at bounding box center [436, 130] width 176 height 15
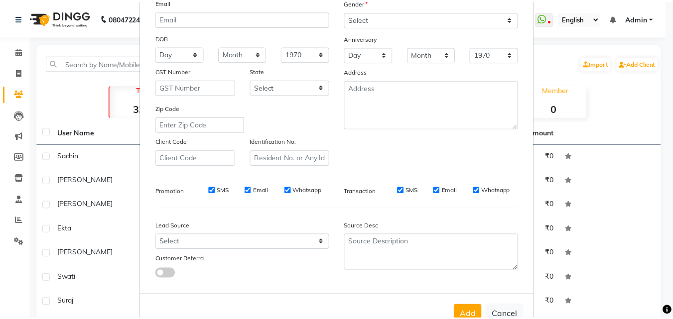
scroll to position [141, 0]
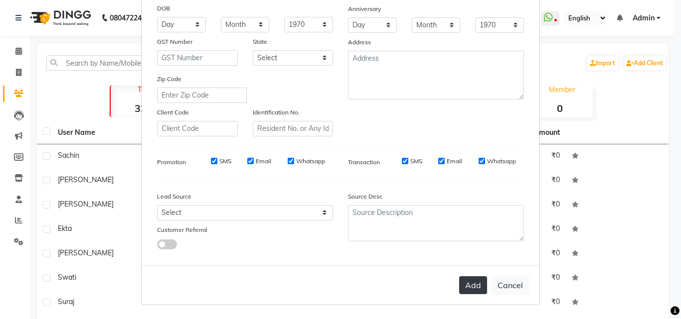
click at [470, 283] on button "Add" at bounding box center [473, 286] width 28 height 18
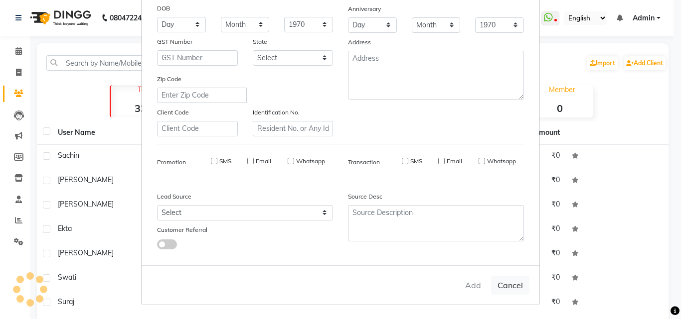
select select
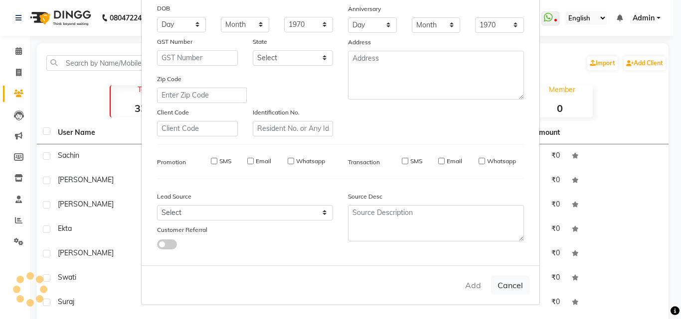
select select
checkbox input "false"
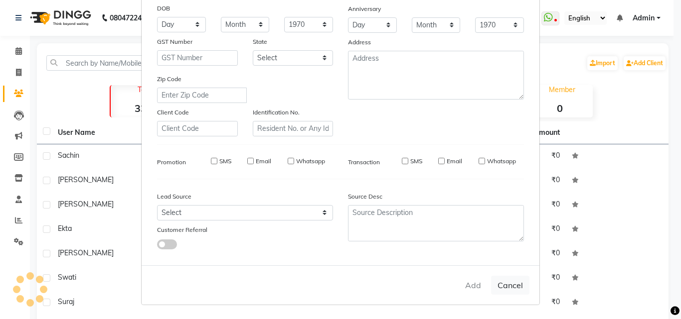
checkbox input "false"
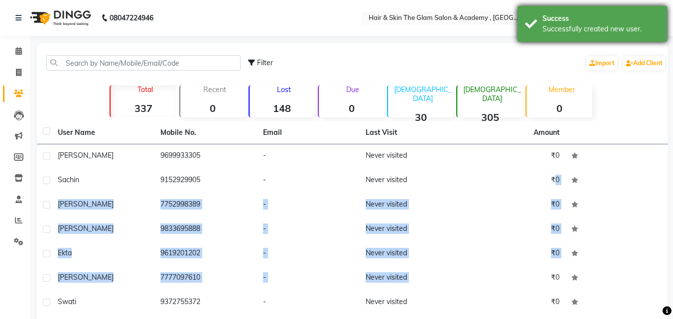
drag, startPoint x: 470, startPoint y: 283, endPoint x: 592, endPoint y: 10, distance: 298.6
click at [515, 10] on body "08047224946 Select Location × Hair & Skin The Glam [GEOGRAPHIC_DATA] WhatsApp S…" at bounding box center [336, 159] width 673 height 319
